Goal: Task Accomplishment & Management: Use online tool/utility

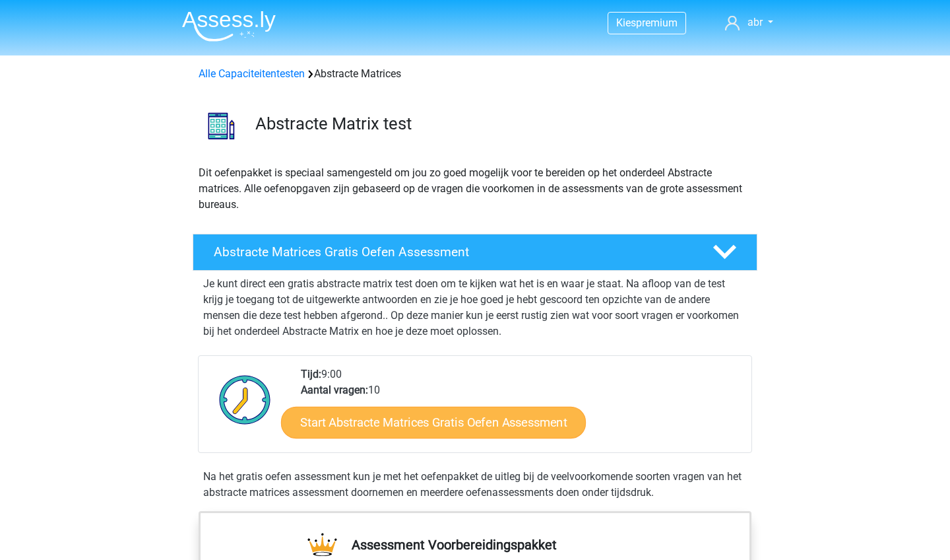
click at [353, 427] on link "Start Abstracte Matrices Gratis Oefen Assessment" at bounding box center [433, 422] width 305 height 32
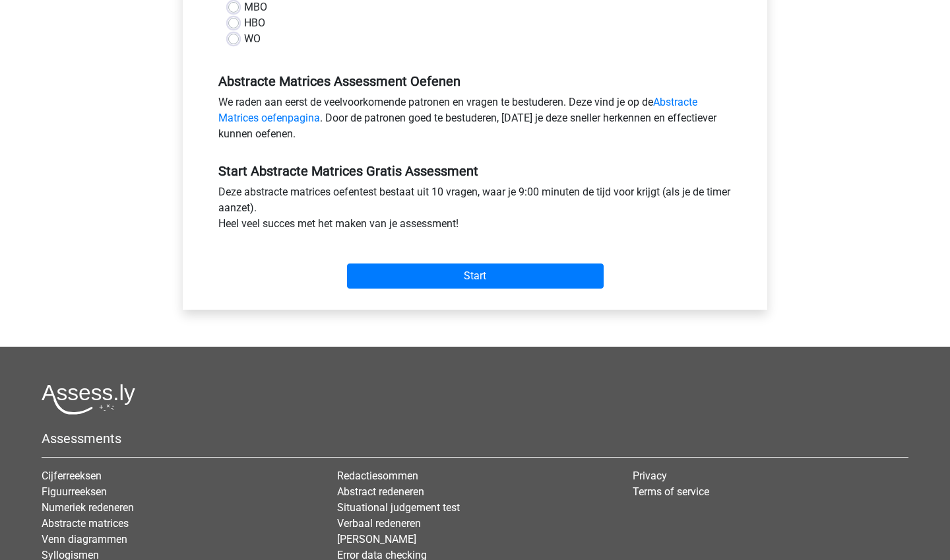
scroll to position [355, 0]
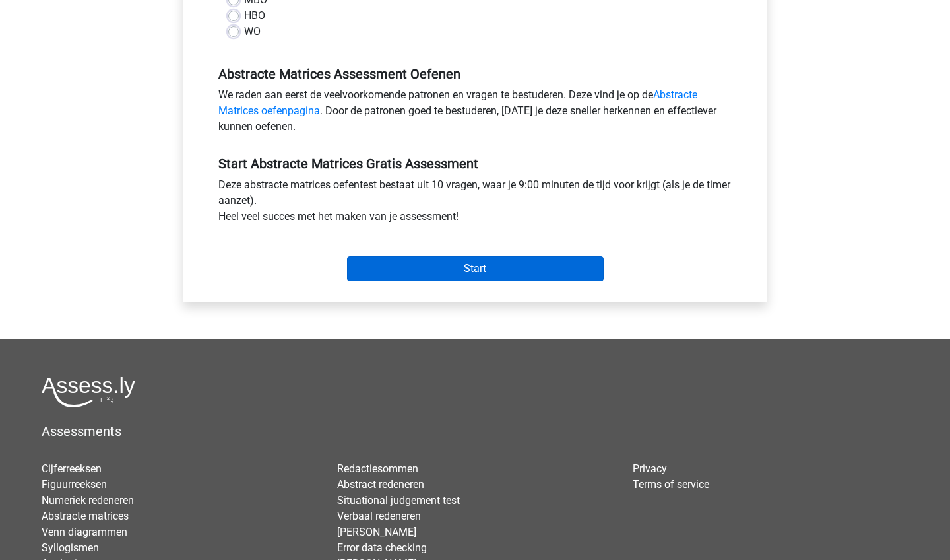
click at [576, 269] on input "Start" at bounding box center [475, 268] width 257 height 25
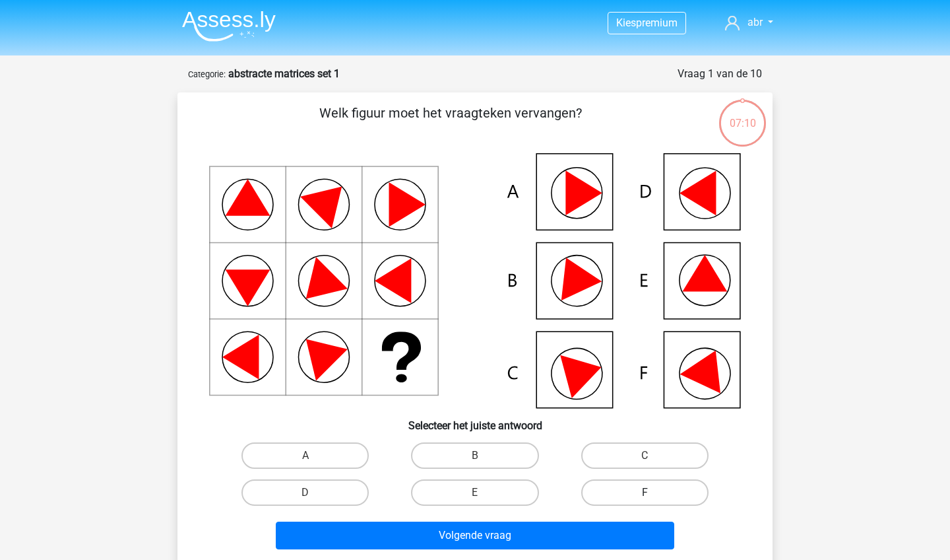
click at [610, 496] on label "F" at bounding box center [644, 492] width 127 height 26
click at [645, 496] on input "F" at bounding box center [649, 496] width 9 height 9
radio input "true"
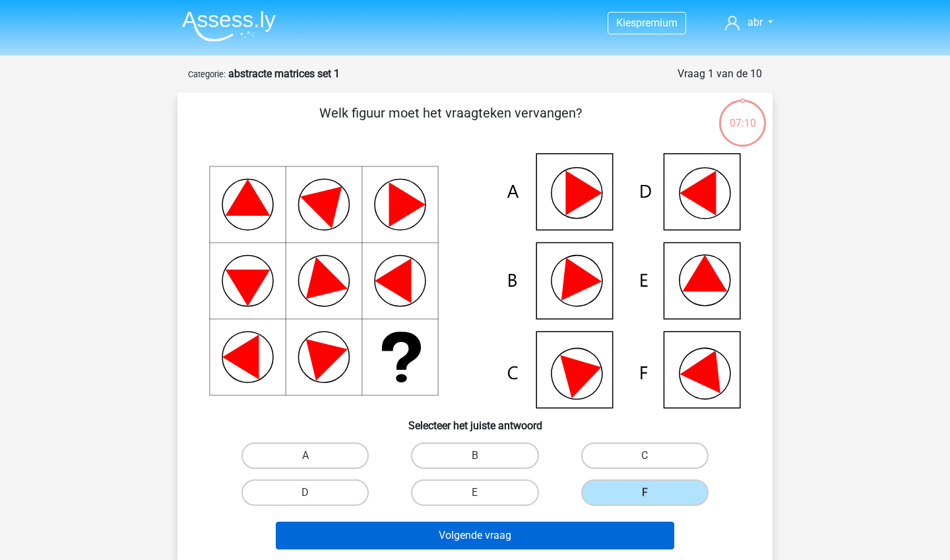
click at [568, 526] on button "Volgende vraag" at bounding box center [475, 535] width 399 height 28
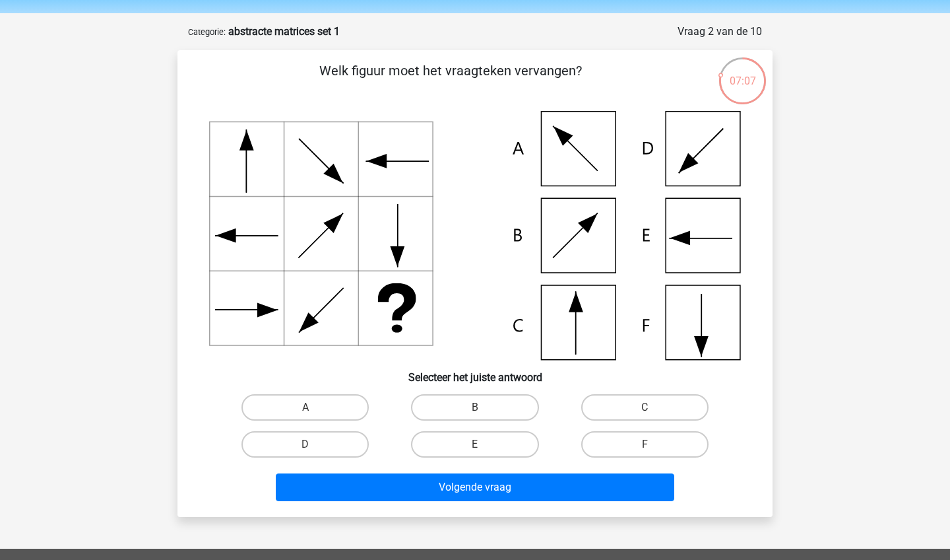
scroll to position [40, 0]
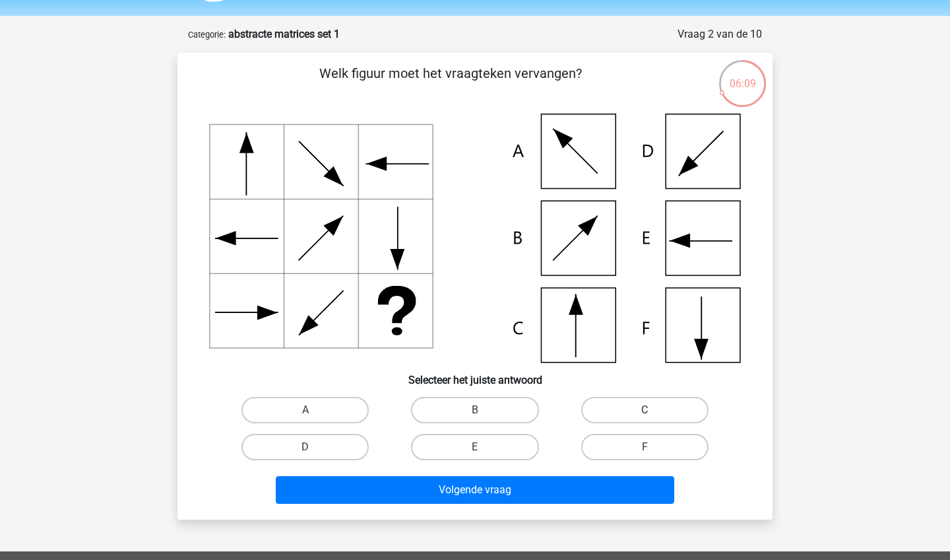
click at [673, 413] on label "C" at bounding box center [644, 410] width 127 height 26
click at [653, 413] on input "C" at bounding box center [649, 414] width 9 height 9
radio input "true"
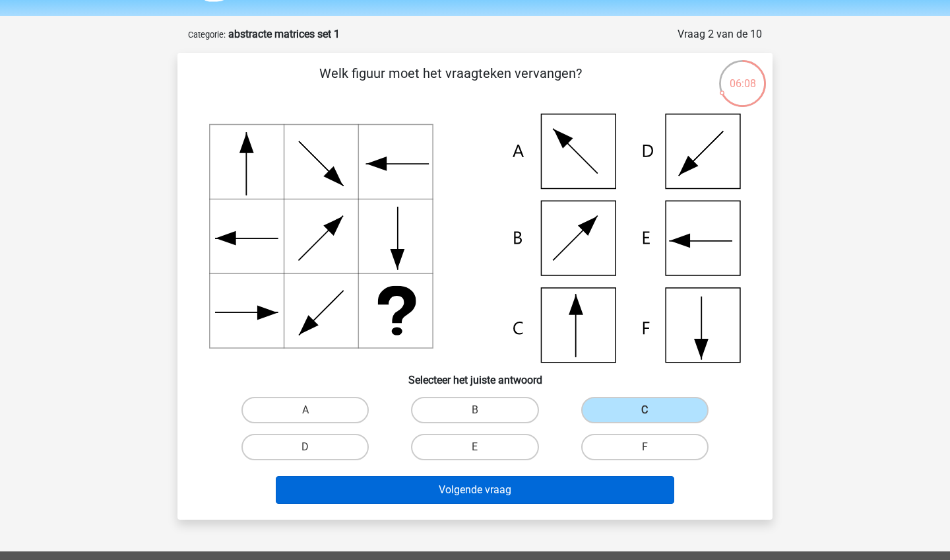
click at [552, 488] on button "Volgende vraag" at bounding box center [475, 490] width 399 height 28
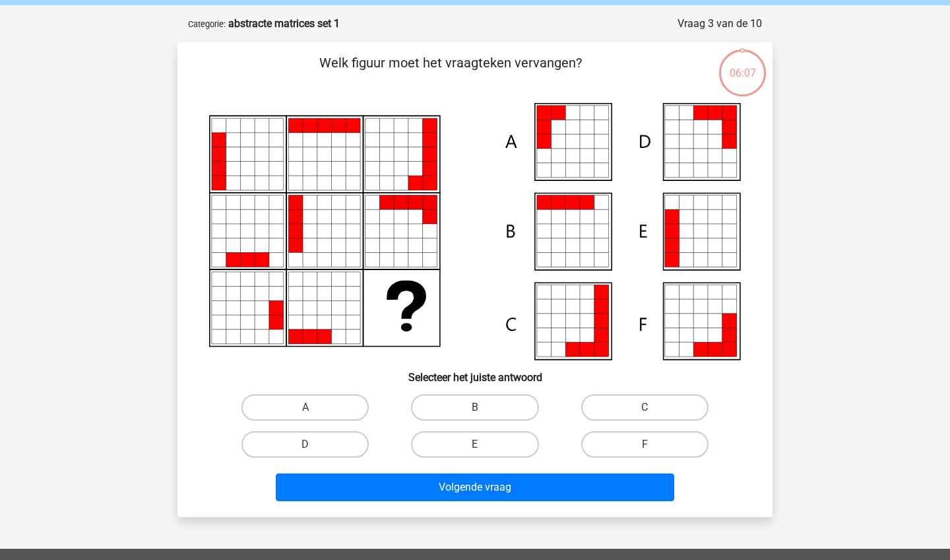
scroll to position [66, 0]
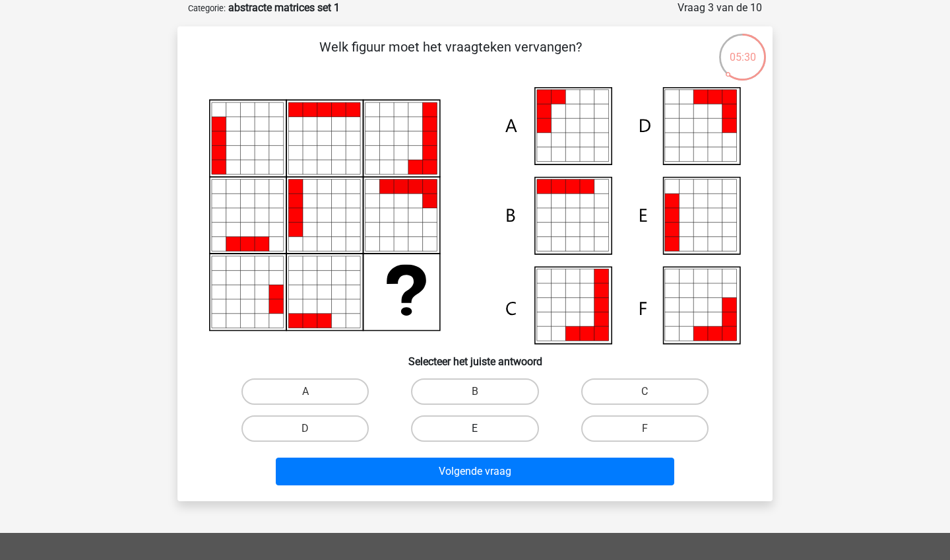
click at [470, 424] on label "E" at bounding box center [474, 428] width 127 height 26
click at [475, 428] on input "E" at bounding box center [479, 432] width 9 height 9
radio input "true"
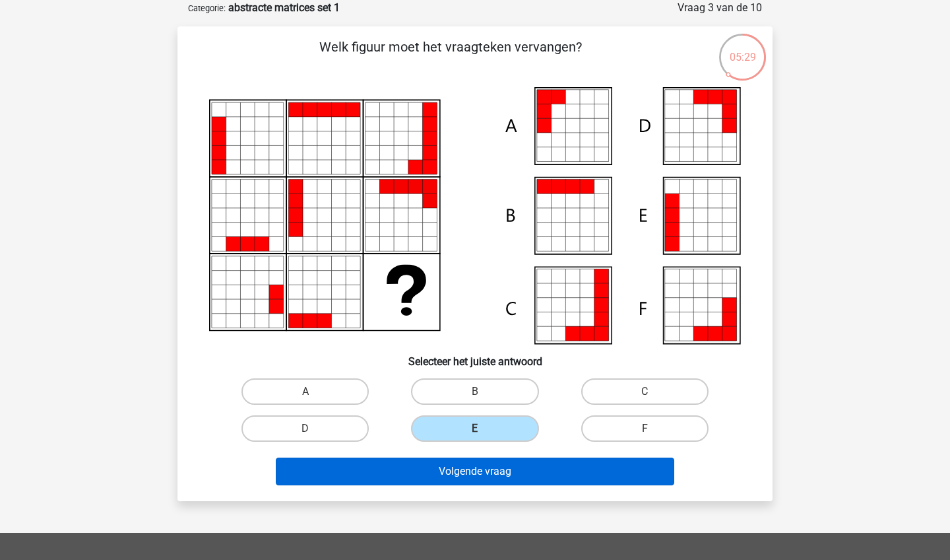
click at [445, 474] on button "Volgende vraag" at bounding box center [475, 471] width 399 height 28
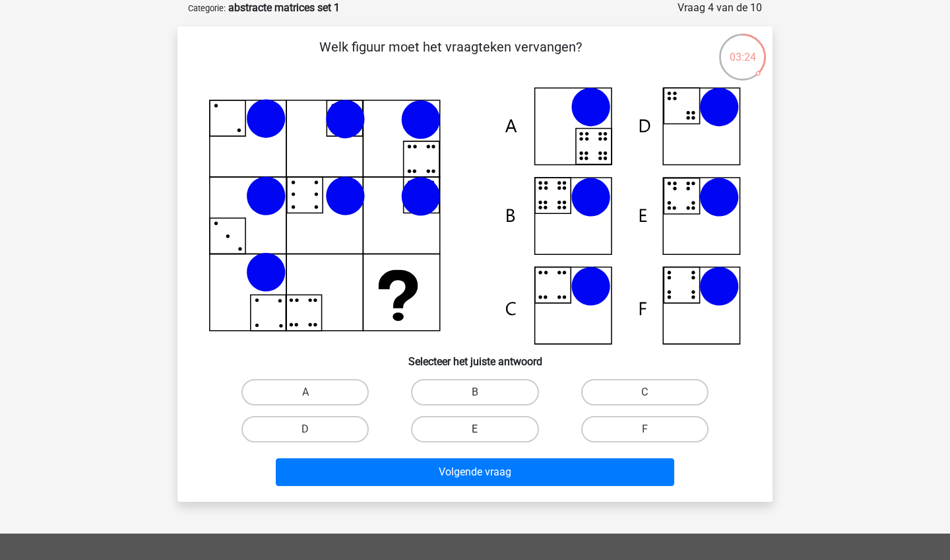
click at [475, 426] on label "E" at bounding box center [474, 429] width 127 height 26
click at [475, 429] on input "E" at bounding box center [479, 433] width 9 height 9
radio input "true"
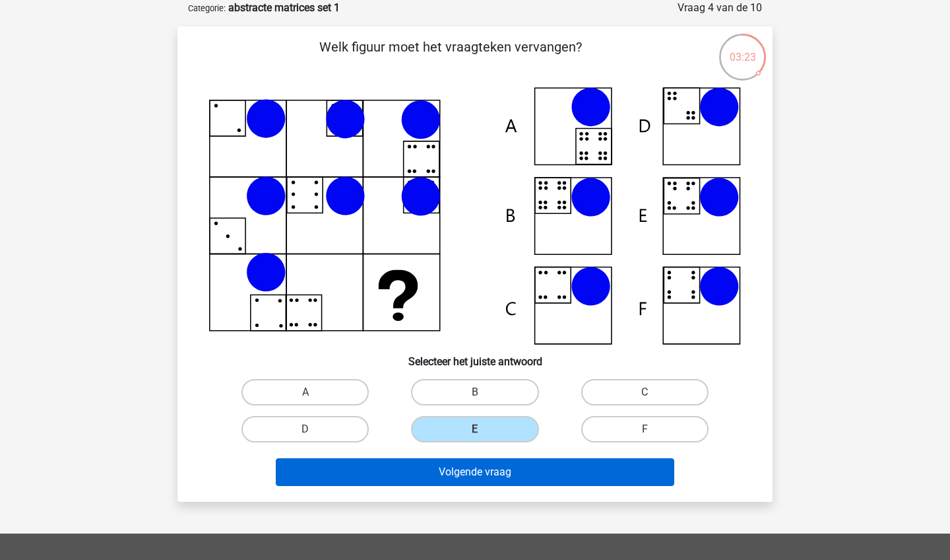
click at [474, 472] on button "Volgende vraag" at bounding box center [475, 472] width 399 height 28
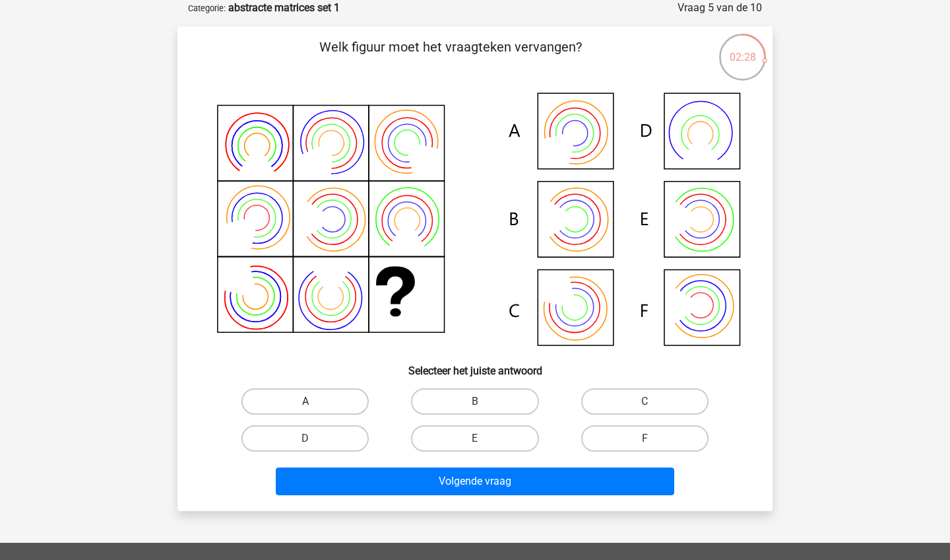
click at [317, 398] on label "A" at bounding box center [304, 401] width 127 height 26
click at [314, 401] on input "A" at bounding box center [309, 405] width 9 height 9
radio input "true"
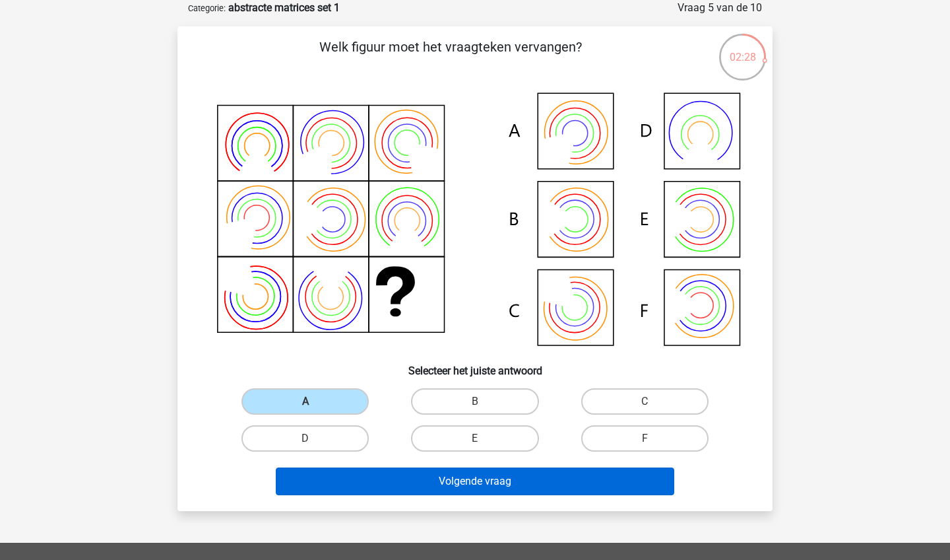
click at [368, 488] on button "Volgende vraag" at bounding box center [475, 481] width 399 height 28
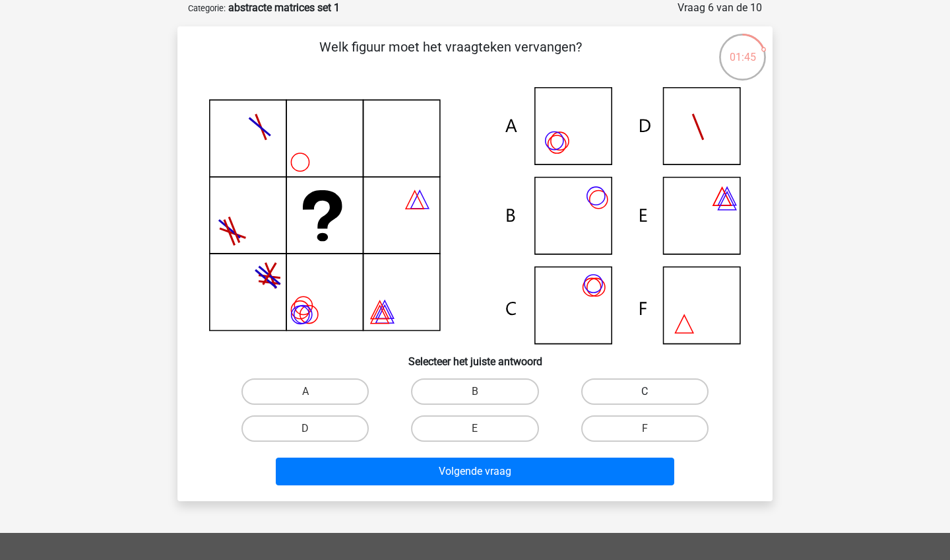
click at [684, 389] on label "C" at bounding box center [644, 391] width 127 height 26
click at [653, 391] on input "C" at bounding box center [649, 395] width 9 height 9
radio input "true"
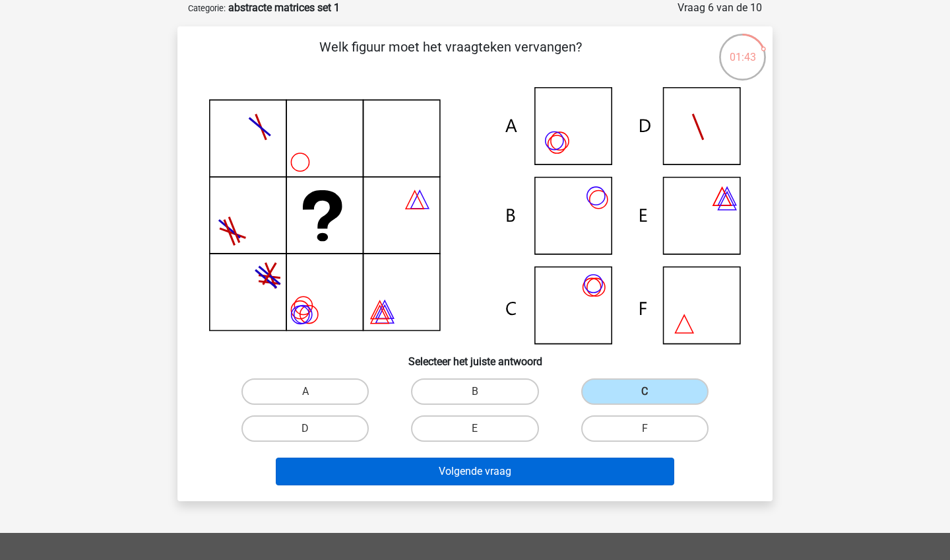
click at [559, 471] on button "Volgende vraag" at bounding box center [475, 471] width 399 height 28
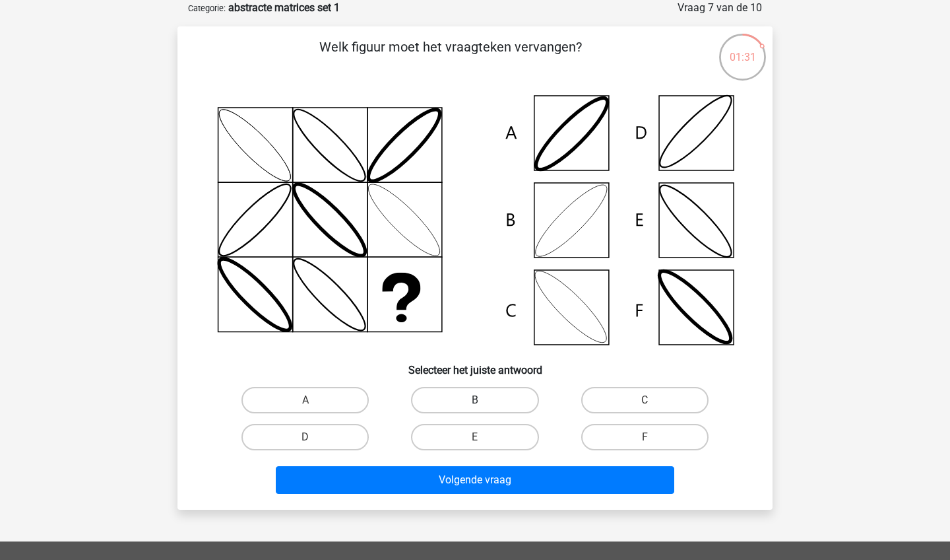
click at [470, 403] on label "B" at bounding box center [474, 400] width 127 height 26
click at [475, 403] on input "B" at bounding box center [479, 404] width 9 height 9
radio input "true"
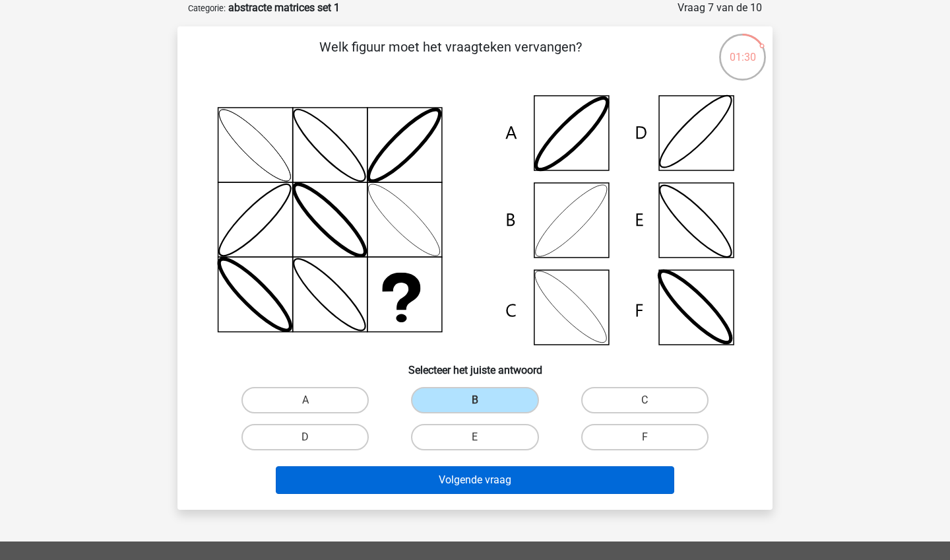
click at [447, 482] on button "Volgende vraag" at bounding box center [475, 480] width 399 height 28
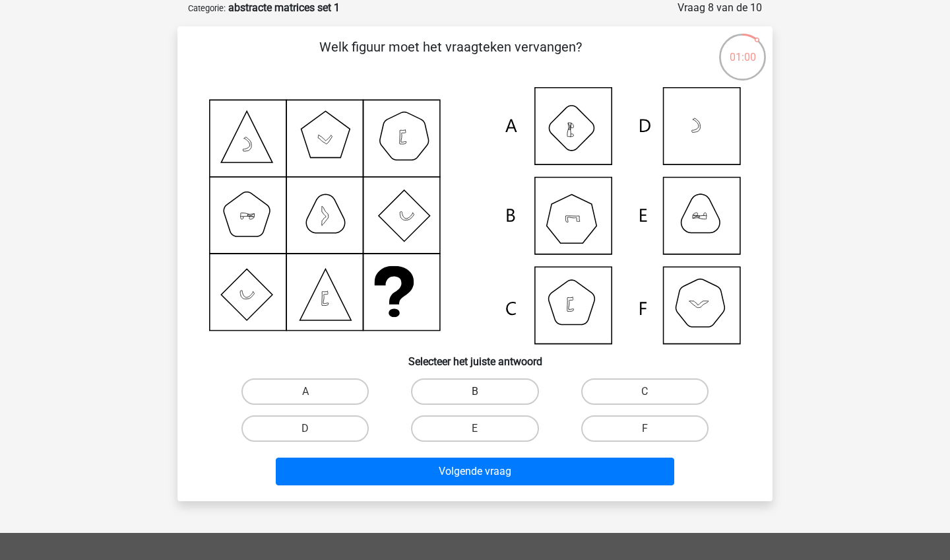
click at [471, 392] on label "B" at bounding box center [474, 391] width 127 height 26
click at [475, 392] on input "B" at bounding box center [479, 395] width 9 height 9
radio input "true"
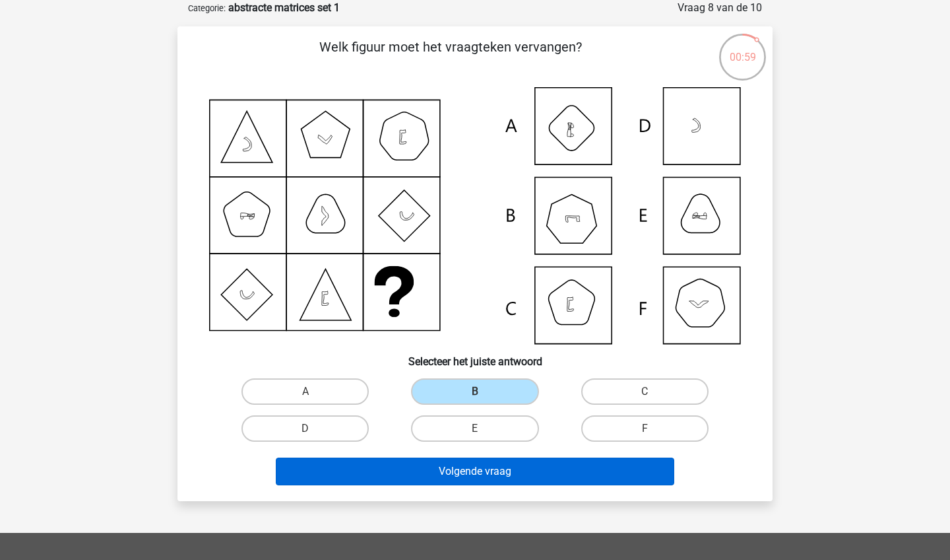
click at [468, 470] on button "Volgende vraag" at bounding box center [475, 471] width 399 height 28
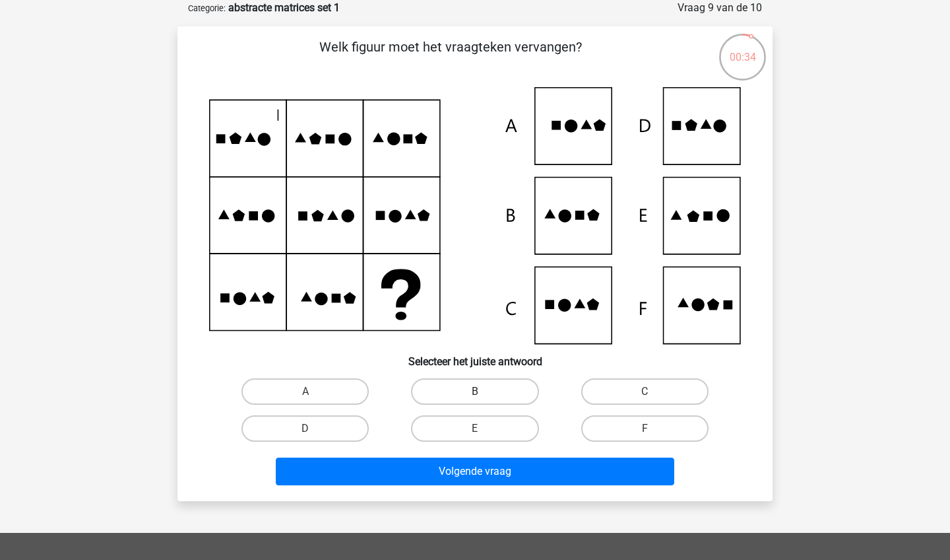
click at [480, 385] on label "B" at bounding box center [474, 391] width 127 height 26
click at [480, 391] on input "B" at bounding box center [479, 395] width 9 height 9
radio input "true"
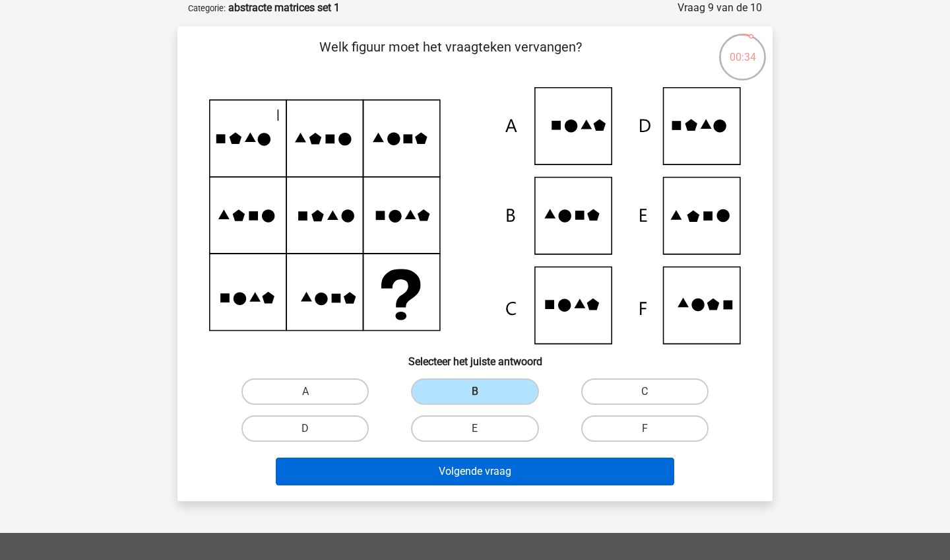
click at [480, 479] on button "Volgende vraag" at bounding box center [475, 471] width 399 height 28
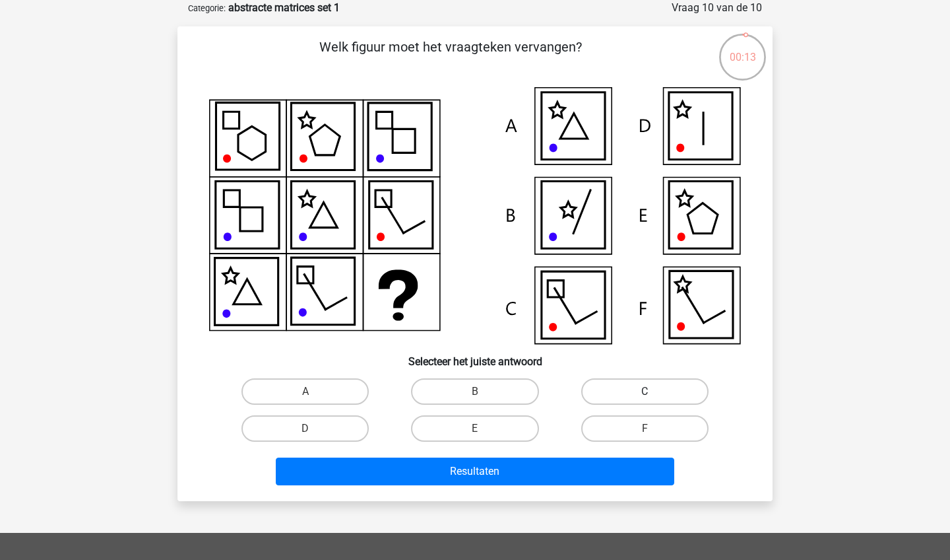
click at [630, 393] on label "C" at bounding box center [644, 391] width 127 height 26
click at [645, 393] on input "C" at bounding box center [649, 395] width 9 height 9
radio input "true"
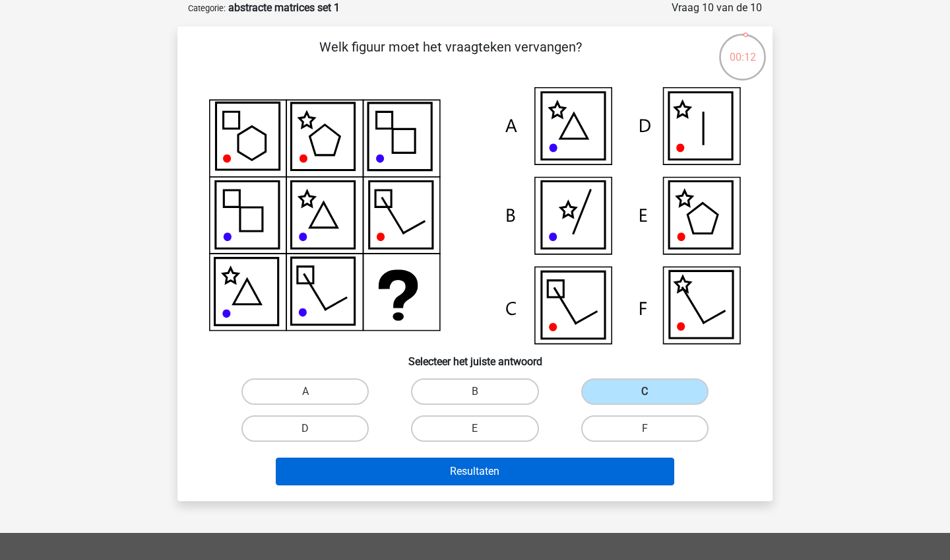
click at [566, 466] on button "Resultaten" at bounding box center [475, 471] width 399 height 28
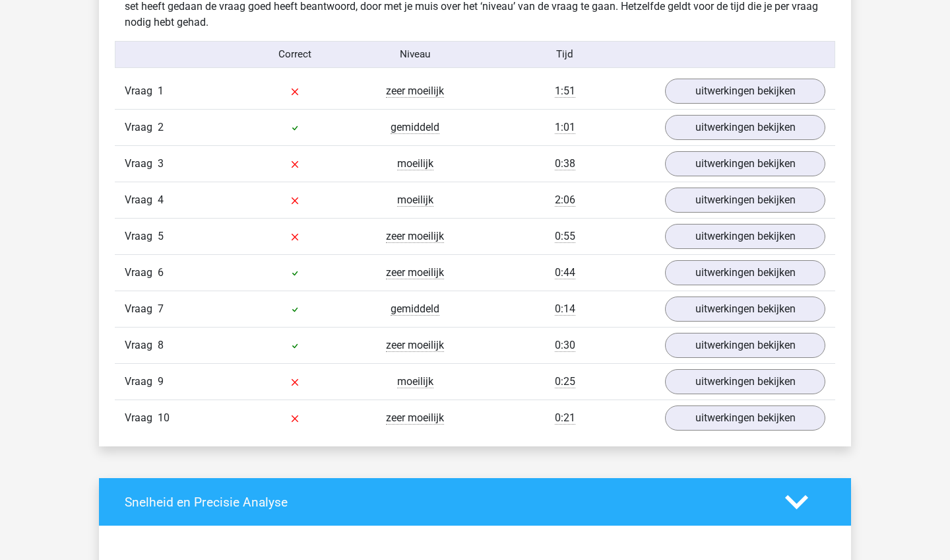
scroll to position [1071, 0]
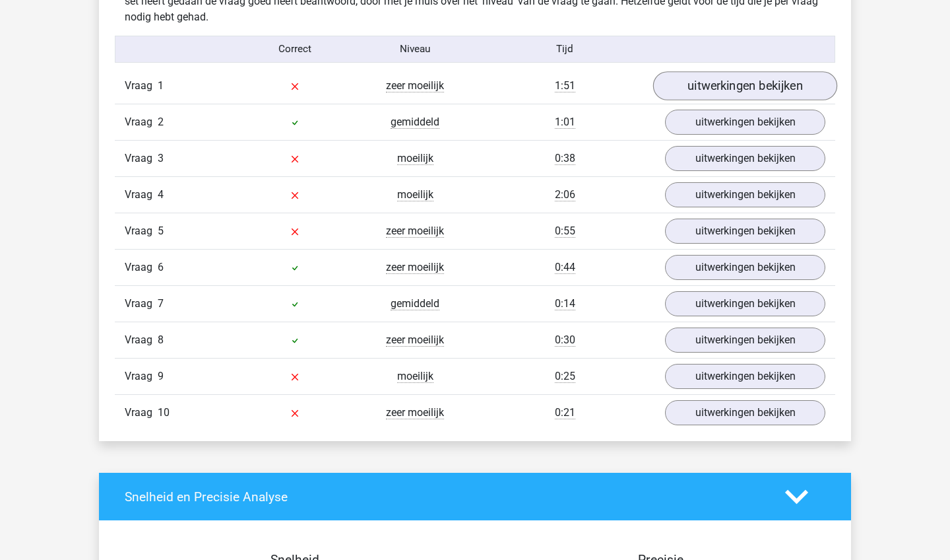
click at [769, 82] on link "uitwerkingen bekijken" at bounding box center [745, 85] width 184 height 29
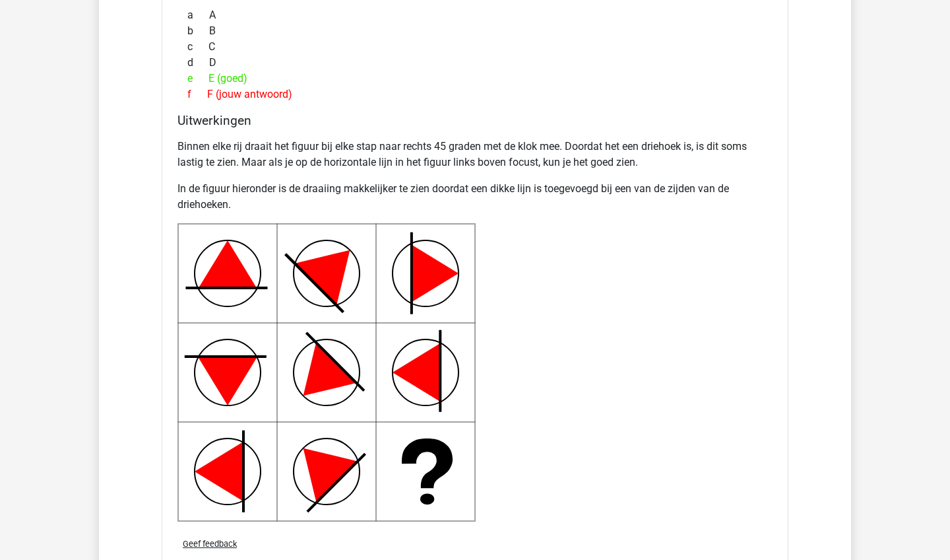
scroll to position [1568, 0]
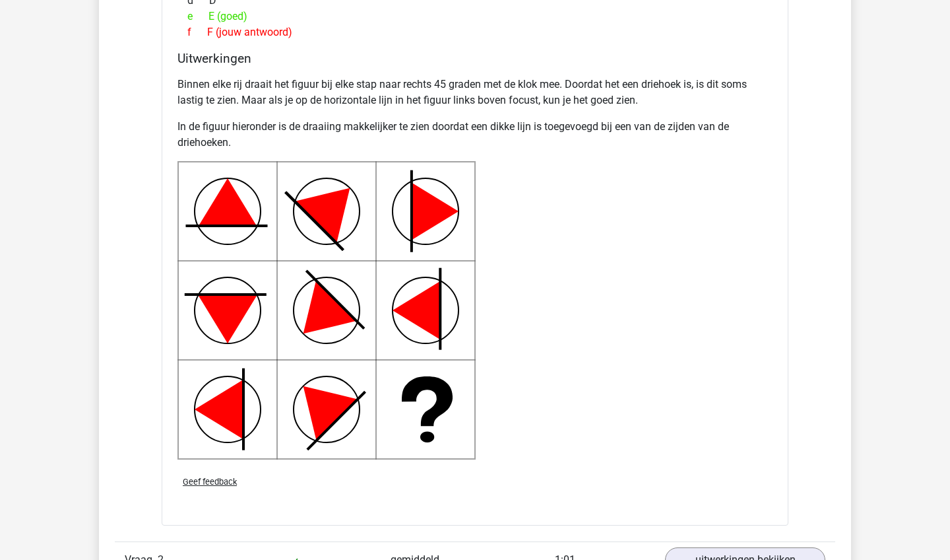
click at [847, 372] on div "Overzicht vragen In deze sectie vind je de antwoorden en uitwerkingen bij alle …" at bounding box center [475, 150] width 752 height 1456
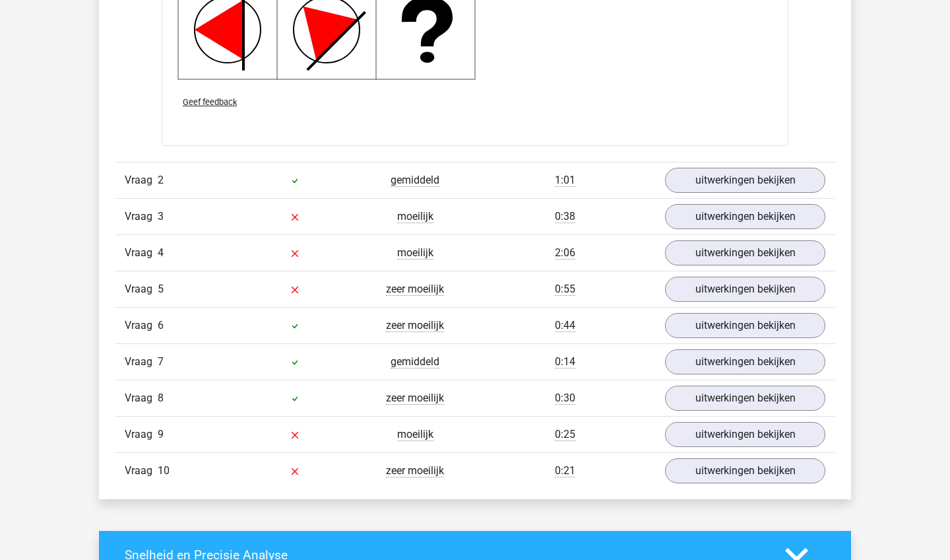
scroll to position [1951, 0]
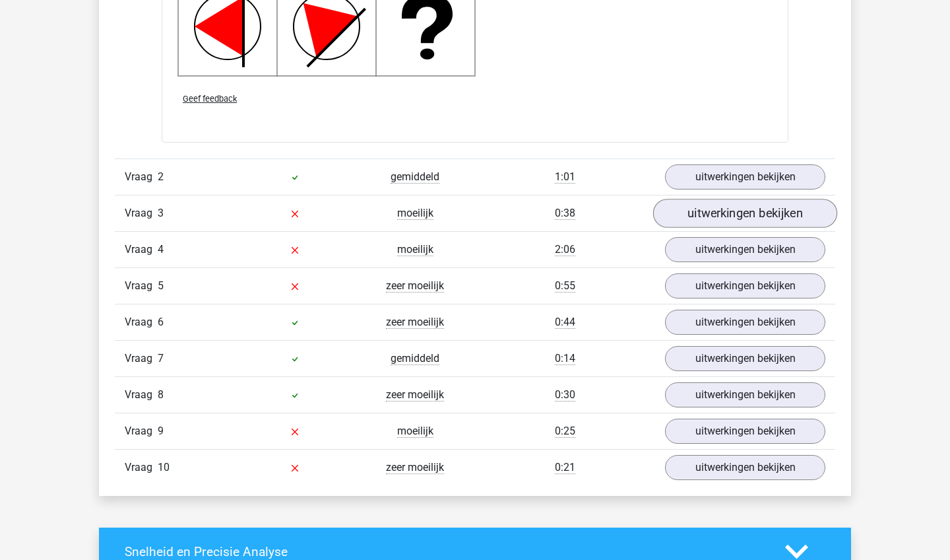
click at [705, 220] on link "uitwerkingen bekijken" at bounding box center [745, 213] width 184 height 29
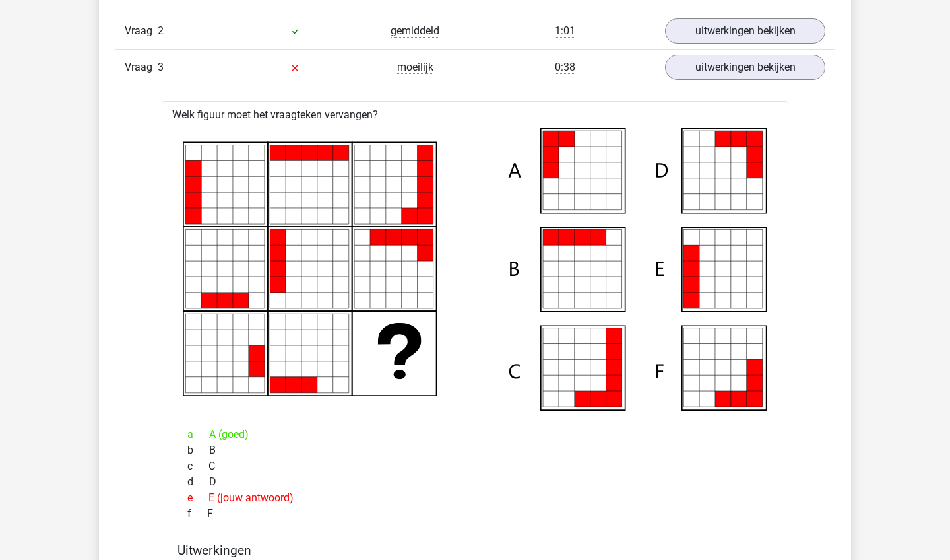
scroll to position [2086, 0]
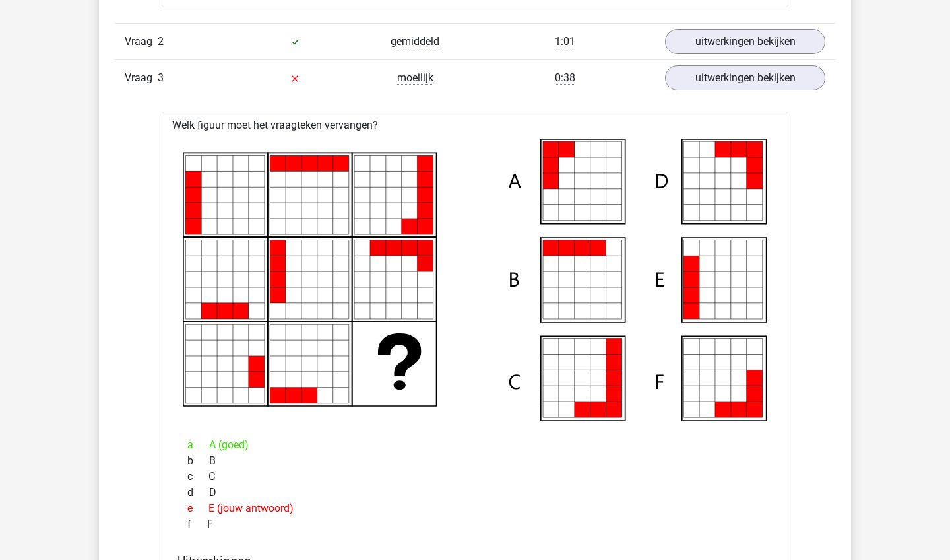
click at [466, 505] on div "e E (jouw antwoord)" at bounding box center [474, 508] width 595 height 16
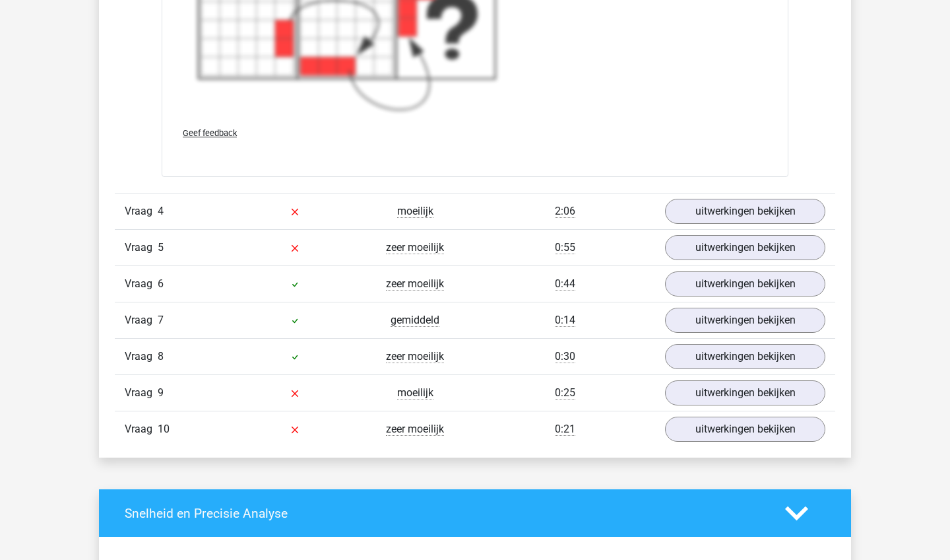
scroll to position [3063, 0]
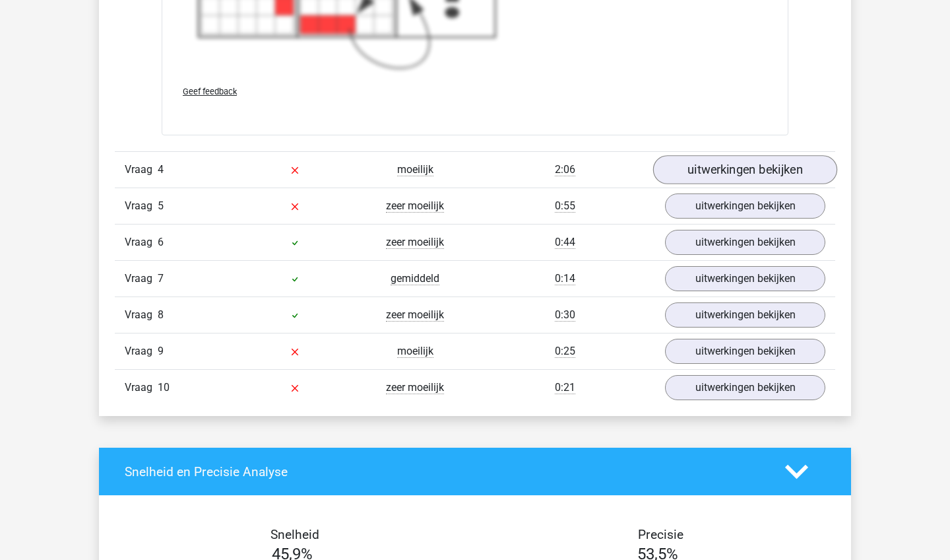
click at [737, 164] on link "uitwerkingen bekijken" at bounding box center [745, 170] width 184 height 29
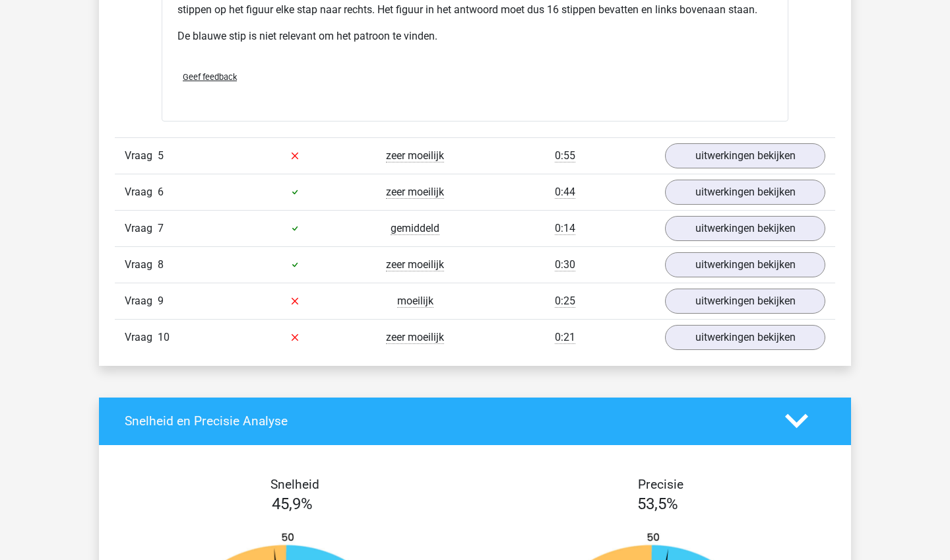
scroll to position [3738, 0]
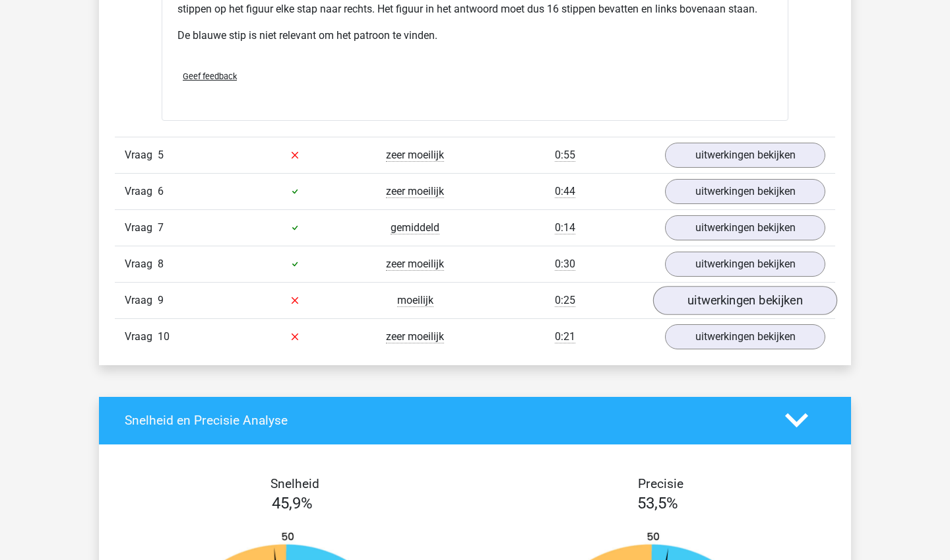
click at [691, 294] on link "uitwerkingen bekijken" at bounding box center [745, 300] width 184 height 29
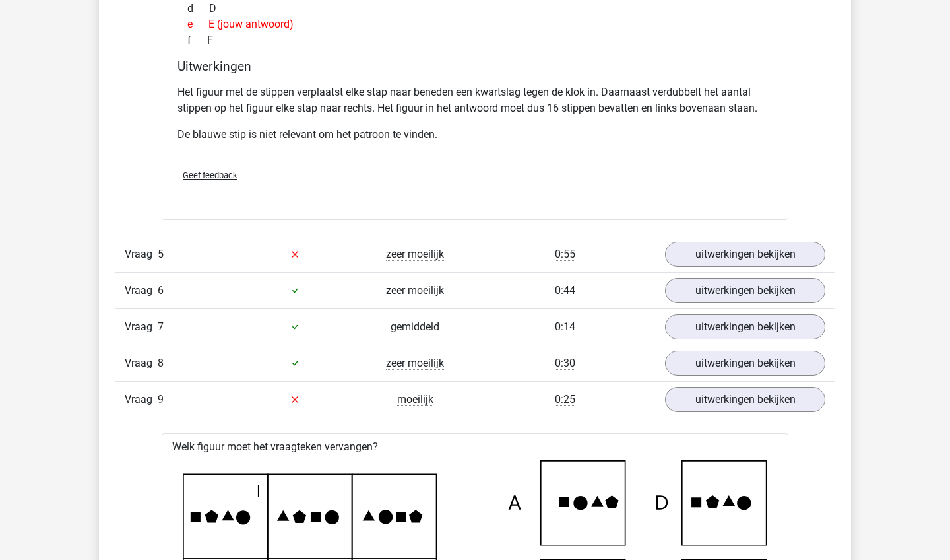
scroll to position [3624, 0]
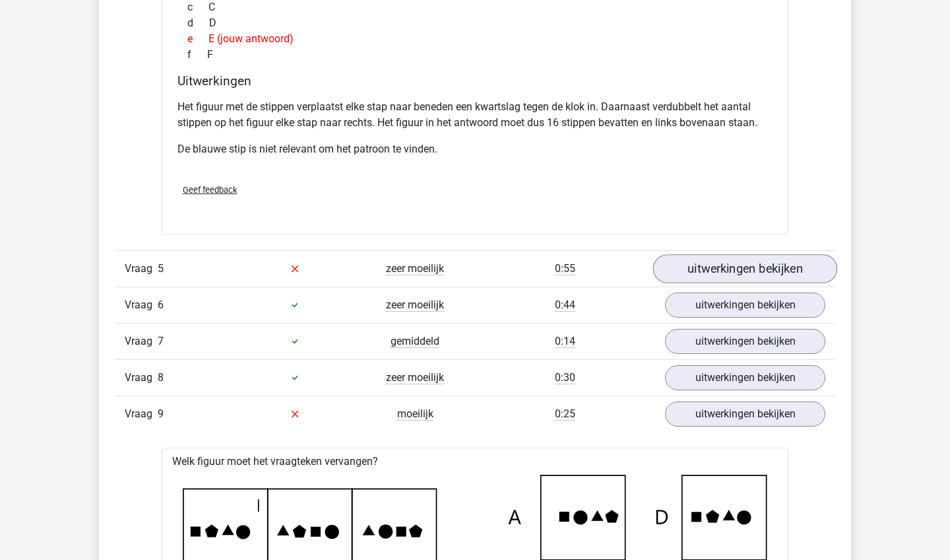
click at [727, 266] on link "uitwerkingen bekijken" at bounding box center [745, 268] width 184 height 29
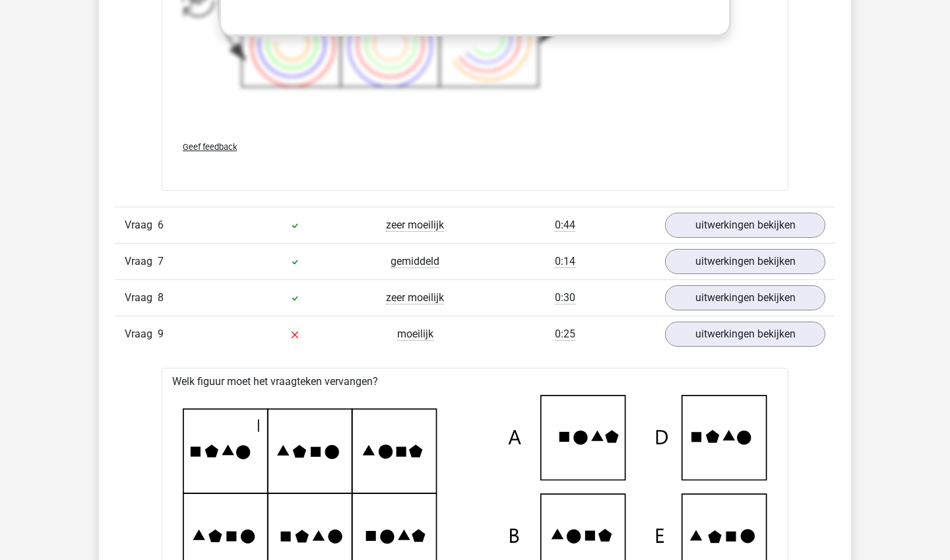
scroll to position [4673, 0]
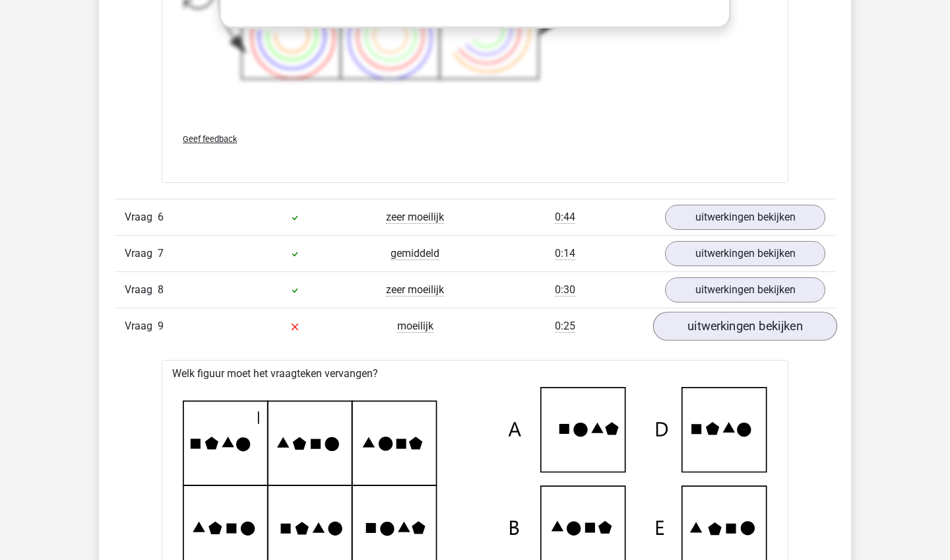
click at [734, 317] on link "uitwerkingen bekijken" at bounding box center [745, 325] width 184 height 29
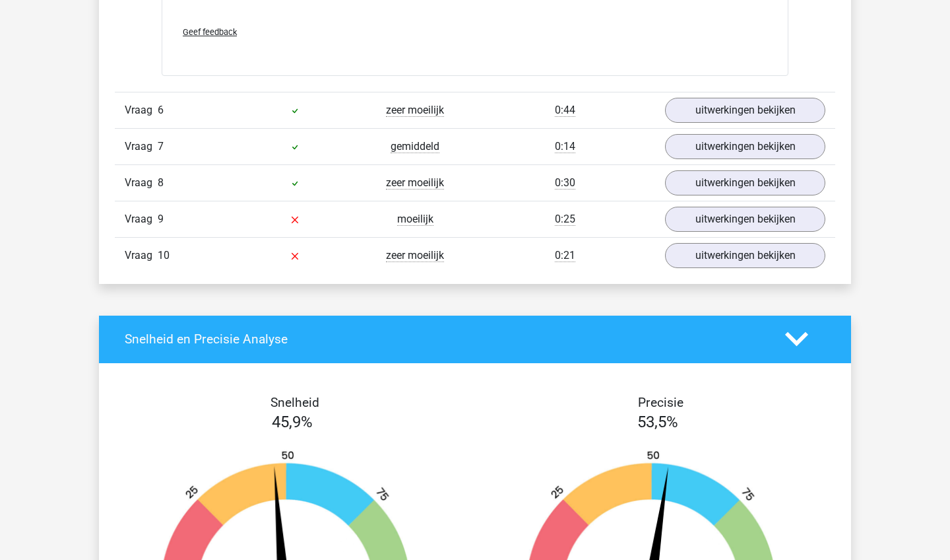
scroll to position [4784, 0]
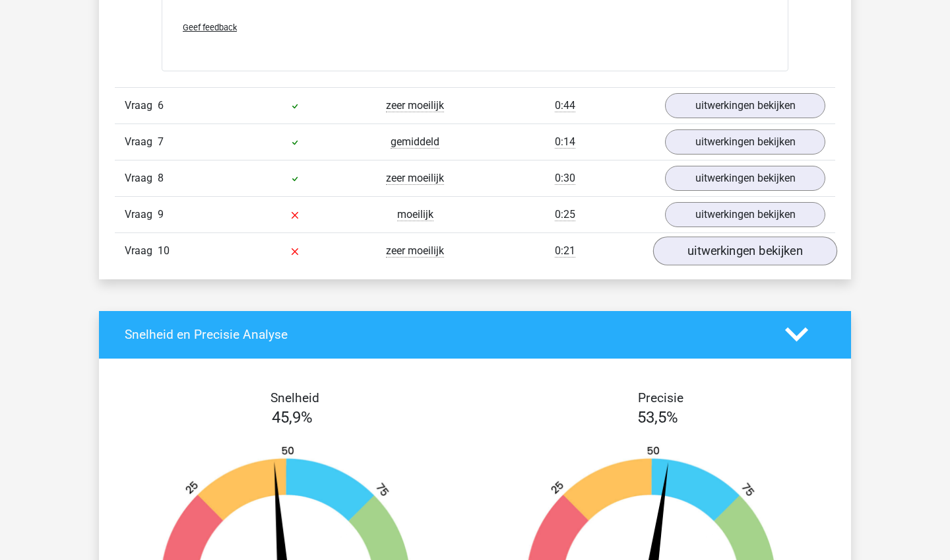
click at [718, 244] on link "uitwerkingen bekijken" at bounding box center [745, 250] width 184 height 29
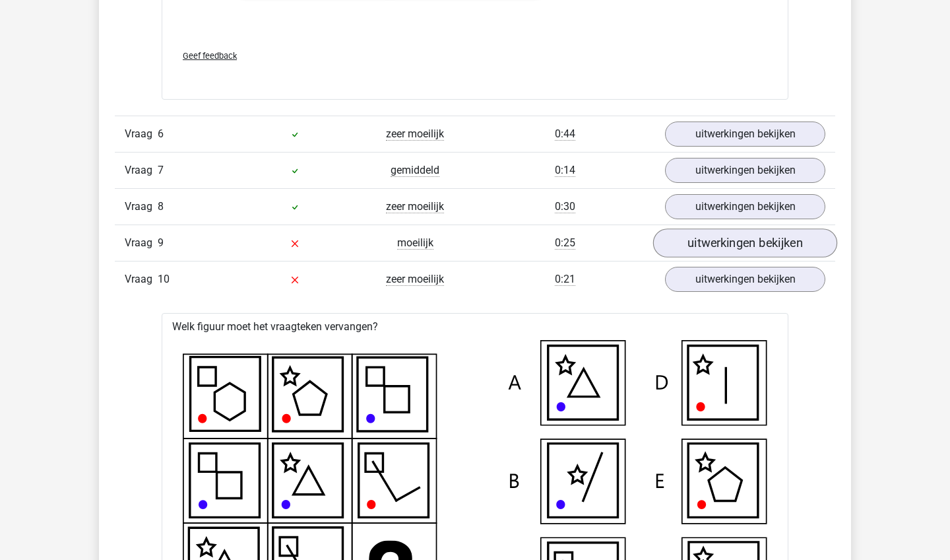
scroll to position [4754, 0]
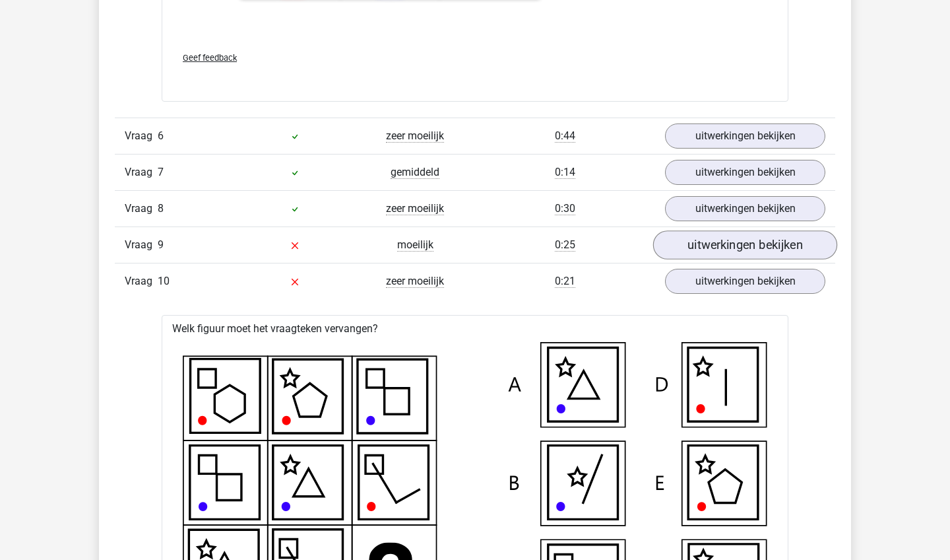
click at [714, 234] on link "uitwerkingen bekijken" at bounding box center [745, 244] width 184 height 29
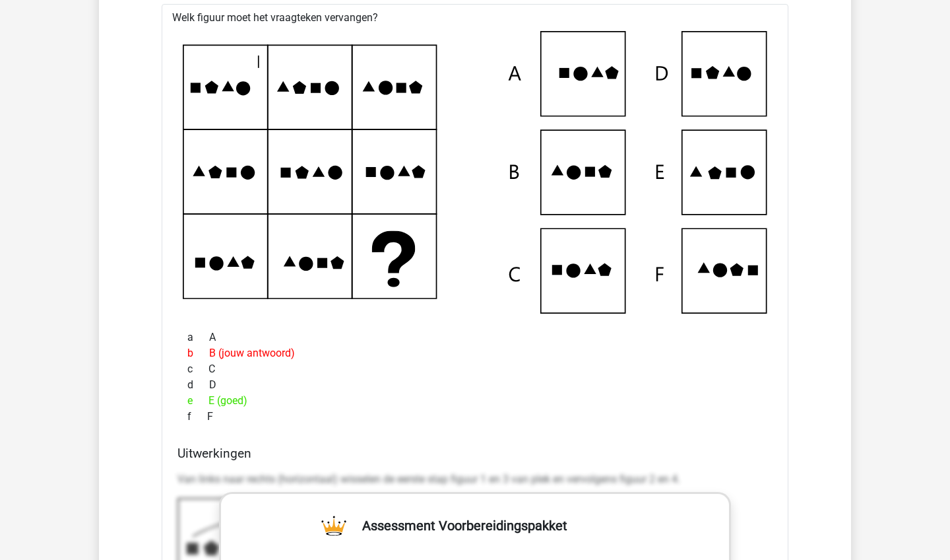
scroll to position [5021, 0]
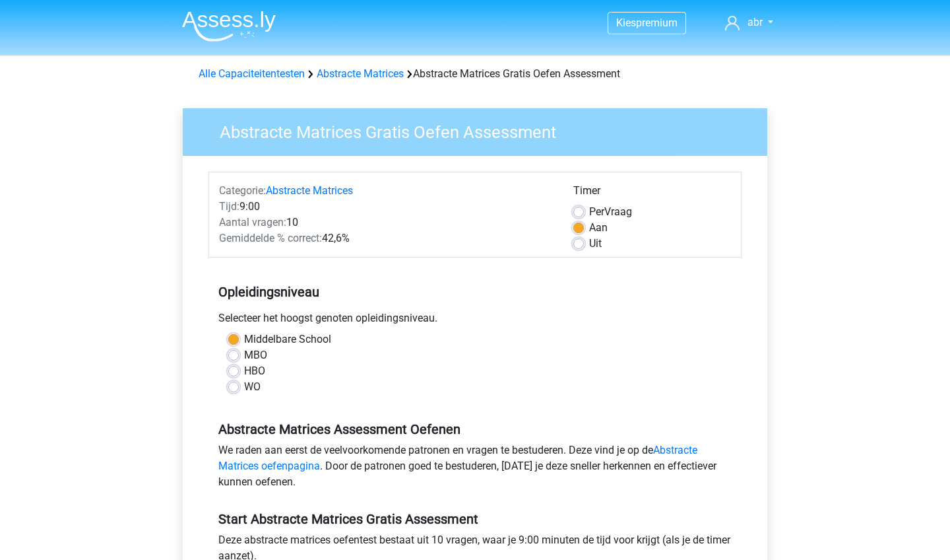
scroll to position [355, 0]
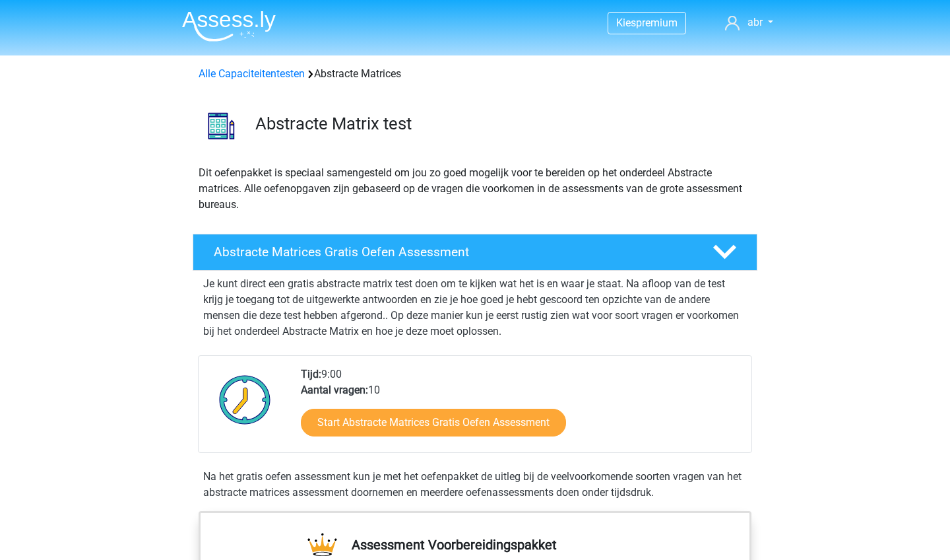
click at [737, 381] on div "Tijd: 9:00 Aantal vragen: 10 Start Abstracte Matrices Gratis Oefen Assessment" at bounding box center [521, 409] width 460 height 86
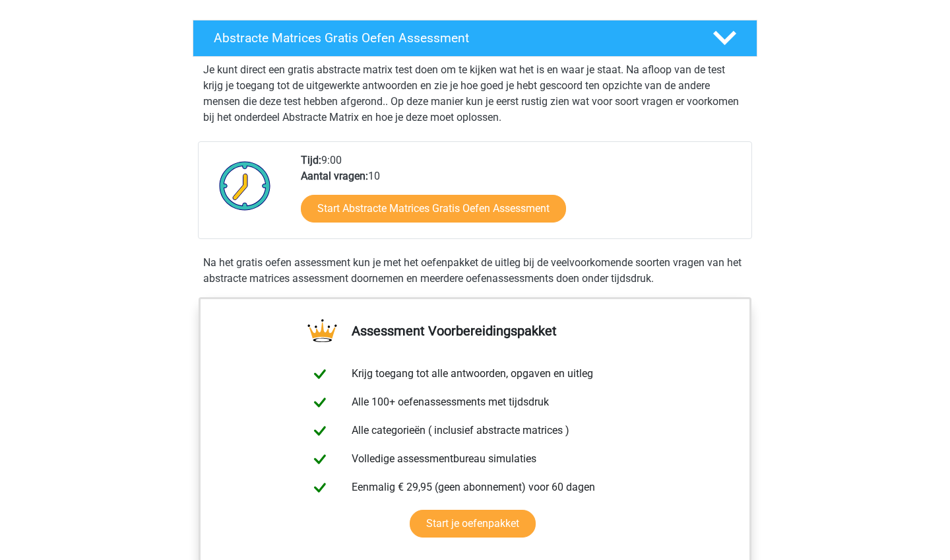
scroll to position [216, 0]
